Goal: Transaction & Acquisition: Purchase product/service

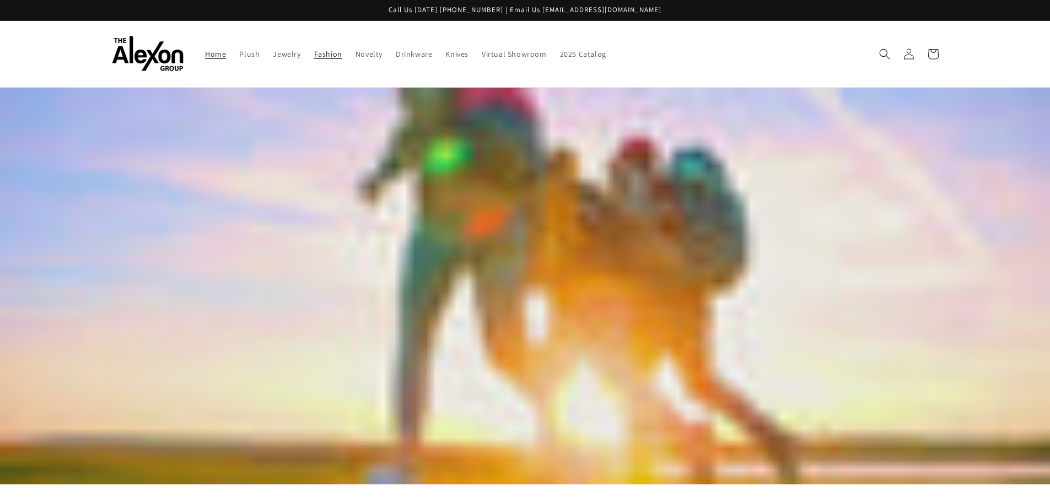
click at [318, 52] on span "Fashion" at bounding box center [328, 54] width 28 height 10
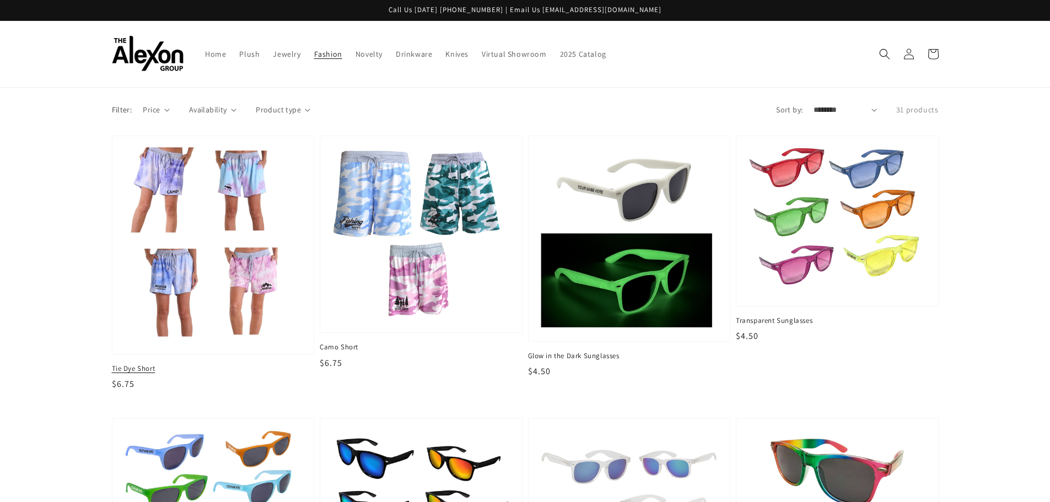
click at [213, 258] on img at bounding box center [213, 245] width 185 height 202
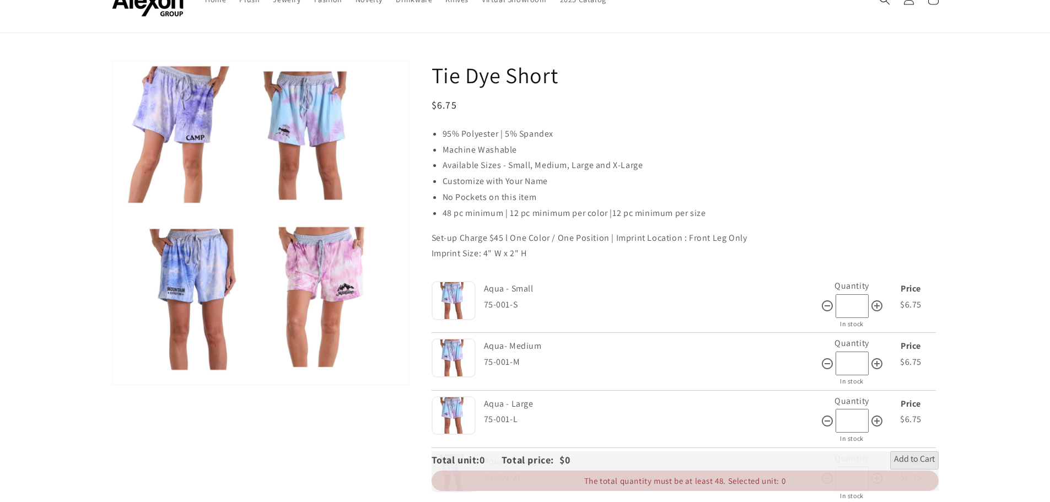
scroll to position [55, 0]
